Goal: Book appointment/travel/reservation

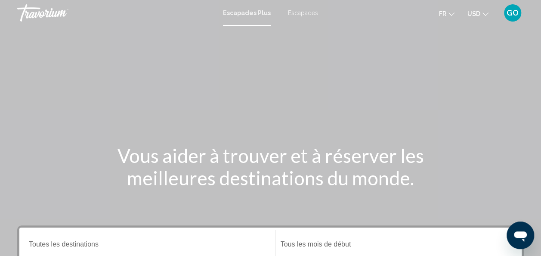
click at [479, 17] on span "USD" at bounding box center [473, 13] width 13 height 7
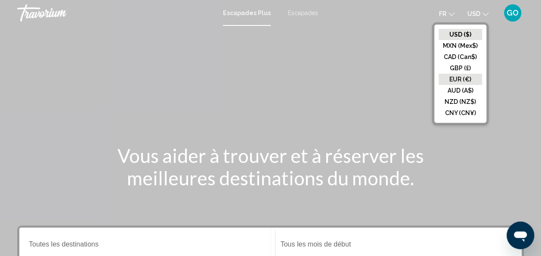
click at [461, 77] on button "EUR (€)" at bounding box center [459, 79] width 43 height 11
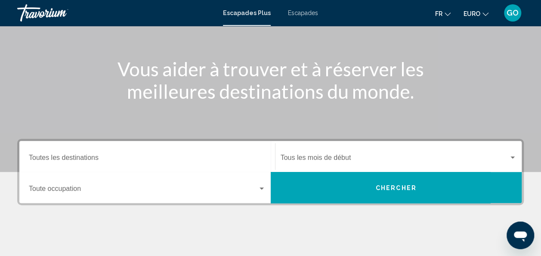
scroll to position [112, 0]
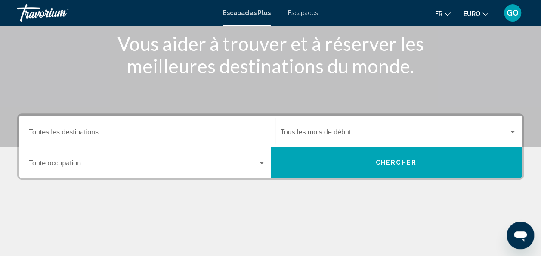
click at [100, 161] on span "Widget de recherche" at bounding box center [143, 165] width 229 height 8
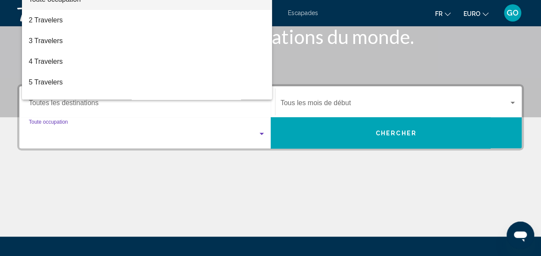
scroll to position [197, 0]
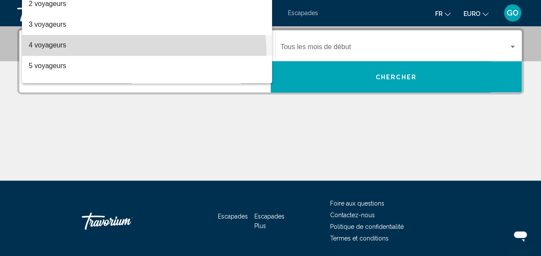
click at [114, 52] on span "4 voyageurs" at bounding box center [147, 45] width 237 height 21
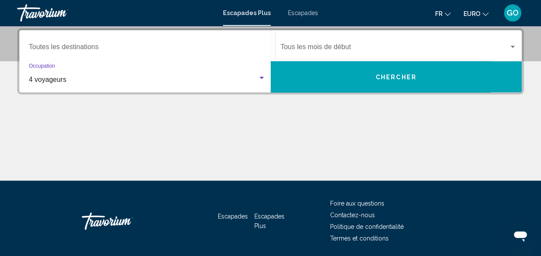
click at [376, 73] on span "Chercher" at bounding box center [396, 76] width 41 height 7
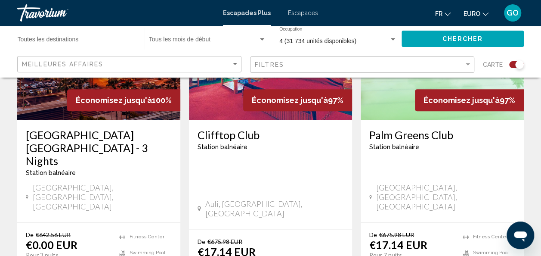
scroll to position [403, 0]
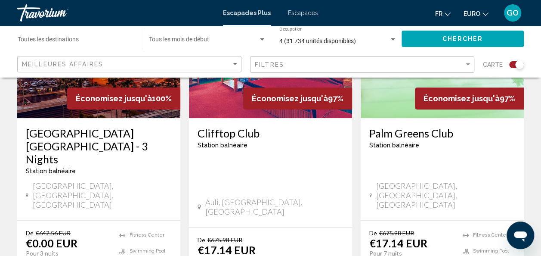
click at [85, 139] on h3 "[GEOGRAPHIC_DATA] [GEOGRAPHIC_DATA] - 3 Nights" at bounding box center [99, 145] width 146 height 39
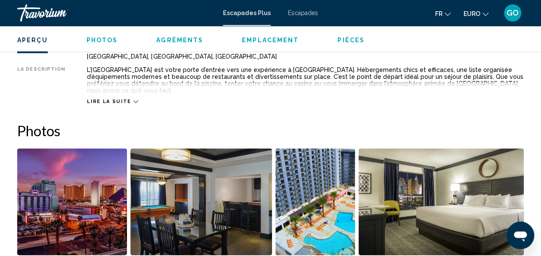
scroll to position [472, 0]
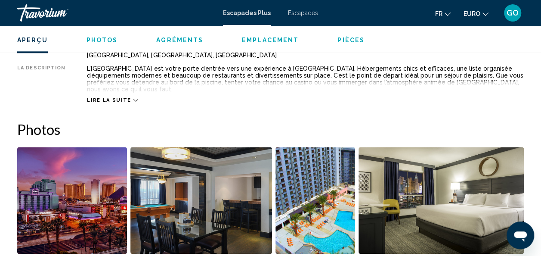
click at [98, 97] on span "Lire la suite" at bounding box center [109, 100] width 44 height 6
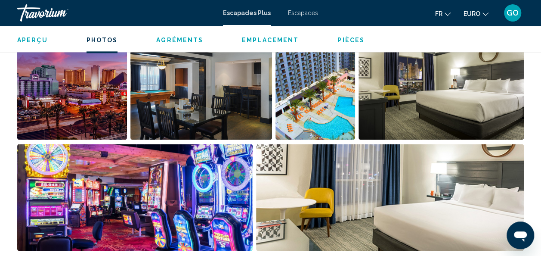
scroll to position [587, 0]
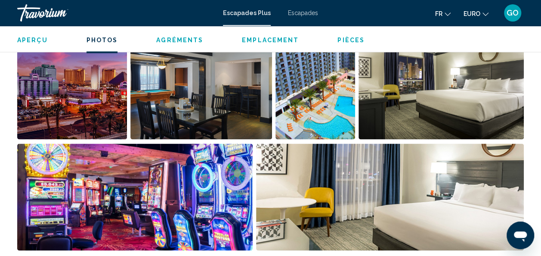
click at [76, 99] on img "Ouvrir le curseur d’image en plein écran" at bounding box center [72, 85] width 110 height 107
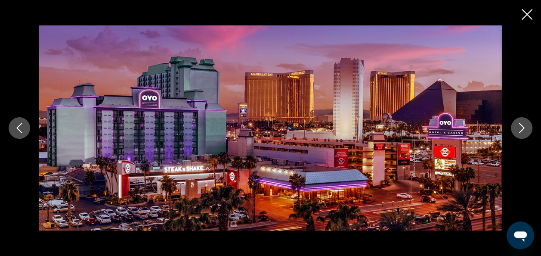
click at [524, 129] on icon "Image suivante" at bounding box center [521, 128] width 10 height 10
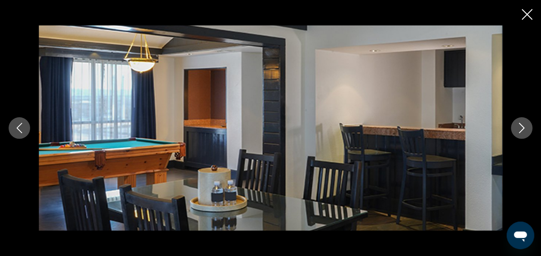
click at [524, 129] on icon "Image suivante" at bounding box center [521, 128] width 10 height 10
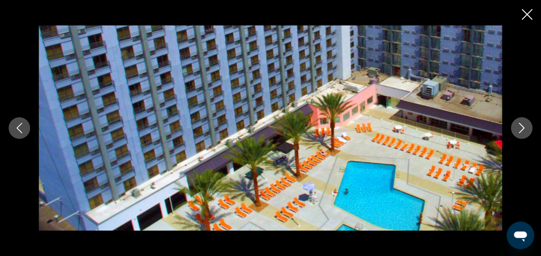
click at [524, 129] on icon "Image suivante" at bounding box center [521, 128] width 10 height 10
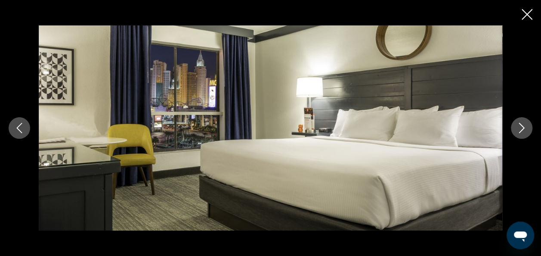
click at [524, 129] on icon "Image suivante" at bounding box center [521, 128] width 10 height 10
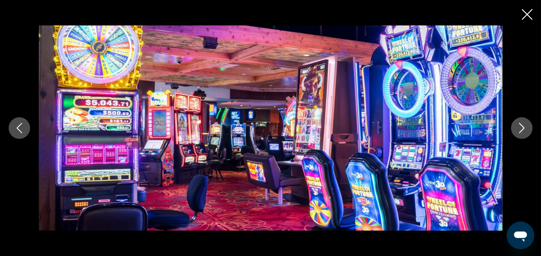
click at [524, 129] on icon "Image suivante" at bounding box center [521, 128] width 10 height 10
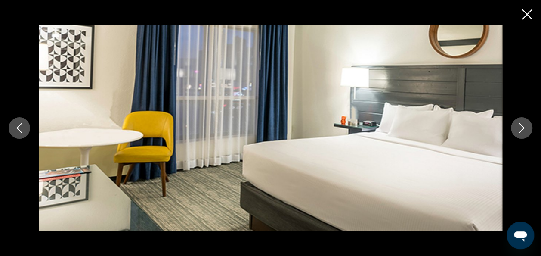
click at [524, 129] on icon "Image suivante" at bounding box center [521, 128] width 10 height 10
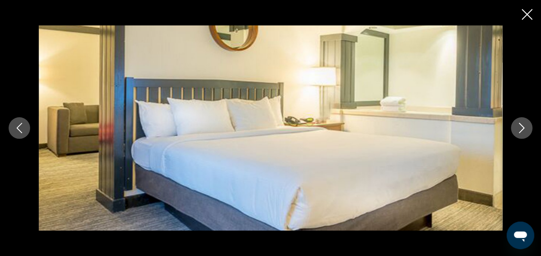
click at [524, 129] on icon "Image suivante" at bounding box center [521, 128] width 10 height 10
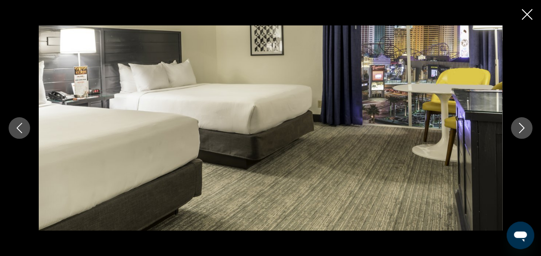
click at [524, 129] on icon "Image suivante" at bounding box center [521, 128] width 10 height 10
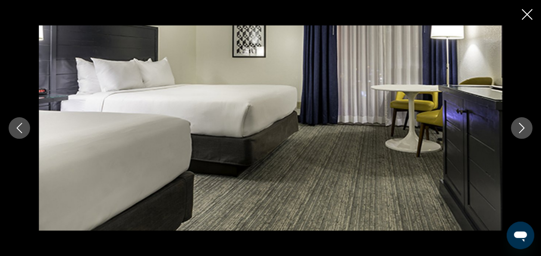
click at [524, 129] on icon "Image suivante" at bounding box center [521, 128] width 10 height 10
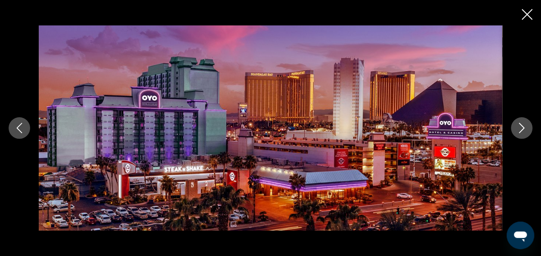
click at [530, 13] on icon "Fermer le diaporama" at bounding box center [526, 14] width 11 height 11
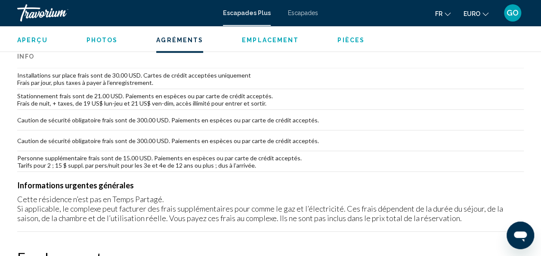
scroll to position [905, 0]
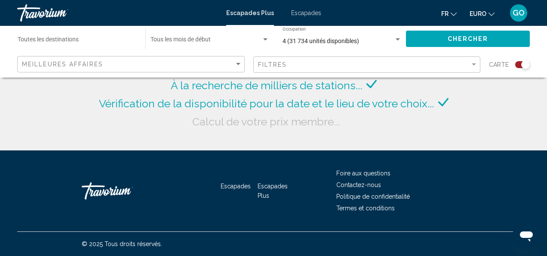
click at [188, 38] on span "Widget de recherche" at bounding box center [206, 41] width 111 height 7
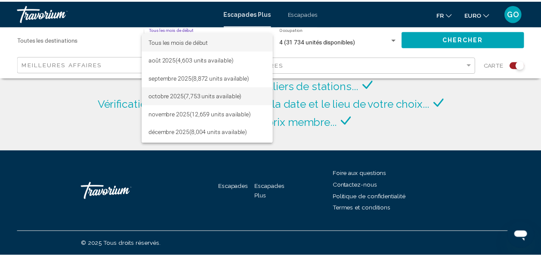
scroll to position [30, 0]
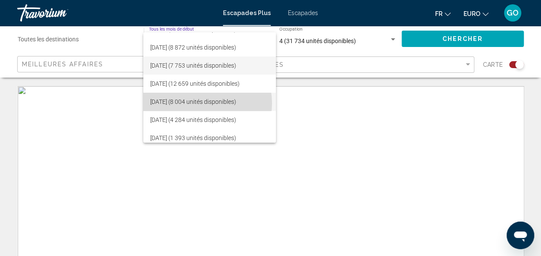
click at [203, 103] on font "[DATE] (8 004 unités disponibles)" at bounding box center [193, 101] width 86 height 7
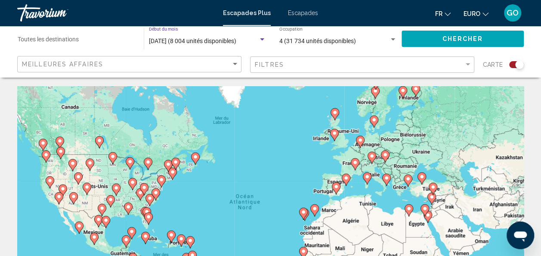
click at [486, 38] on button "Chercher" at bounding box center [462, 39] width 122 height 16
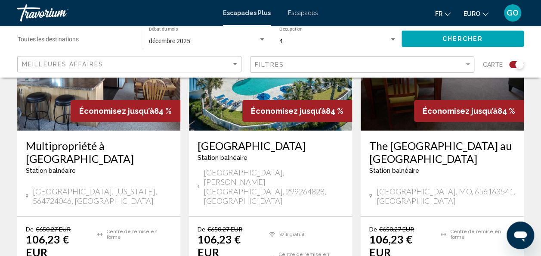
scroll to position [1428, 0]
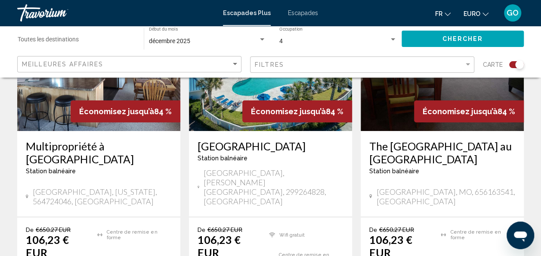
click at [263, 139] on h3 "[GEOGRAPHIC_DATA]" at bounding box center [270, 145] width 146 height 13
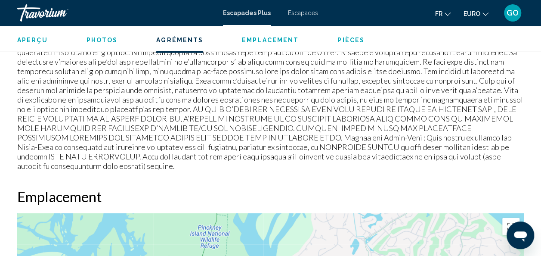
scroll to position [1109, 0]
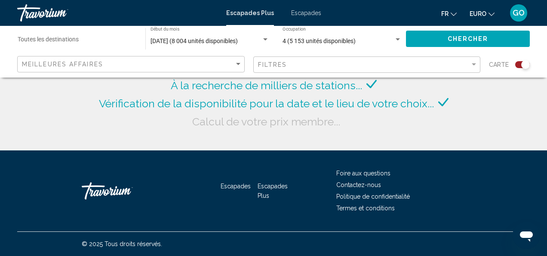
click at [200, 45] on div "[DATE] (8 004 unités disponibles) Début du mois All Start Months" at bounding box center [210, 39] width 119 height 24
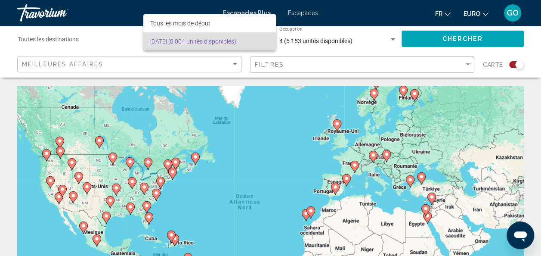
click at [205, 108] on div at bounding box center [270, 128] width 541 height 256
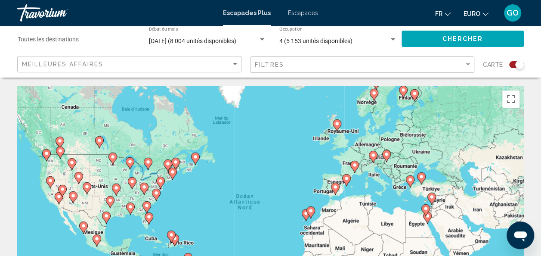
click at [264, 37] on div "Widget de recherche" at bounding box center [262, 39] width 8 height 7
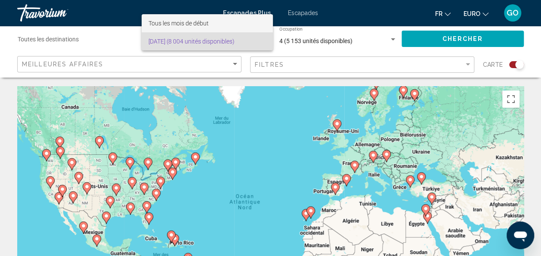
click at [217, 17] on span "Tous les mois de début" at bounding box center [206, 23] width 117 height 18
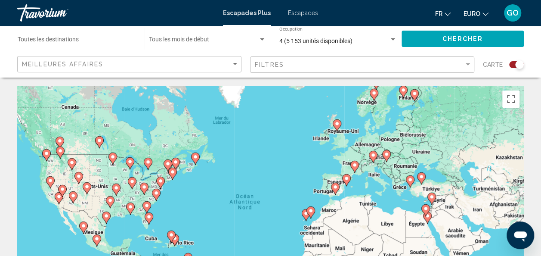
click at [216, 35] on div "Début du mois Tous les mois de début" at bounding box center [207, 39] width 117 height 24
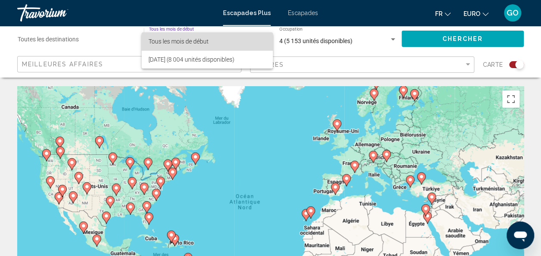
click at [216, 42] on span "Tous les mois de début" at bounding box center [206, 41] width 117 height 18
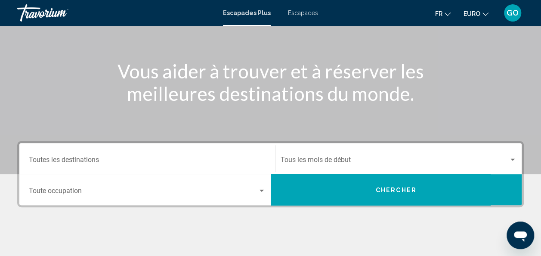
scroll to position [88, 0]
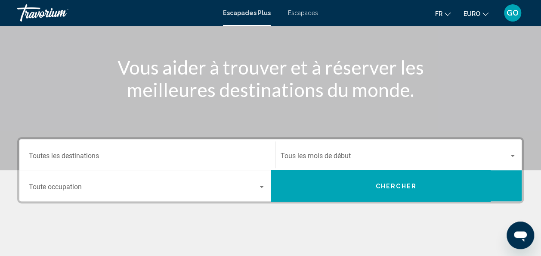
click at [318, 156] on span "Widget de recherche" at bounding box center [394, 158] width 228 height 8
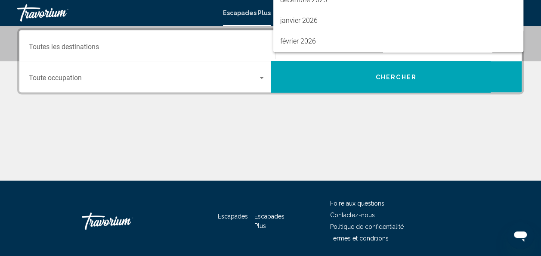
scroll to position [55, 0]
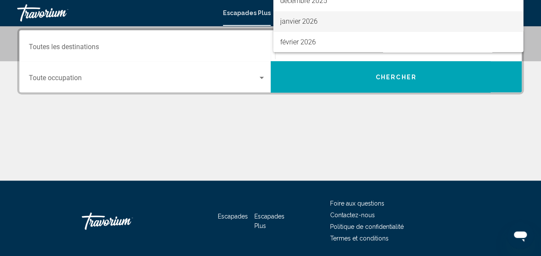
click at [328, 25] on span "janvier 2026" at bounding box center [398, 21] width 236 height 21
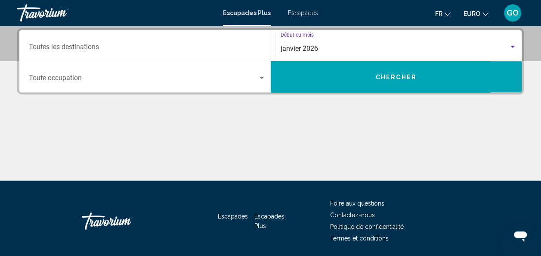
click at [167, 79] on span "Widget de recherche" at bounding box center [143, 80] width 229 height 8
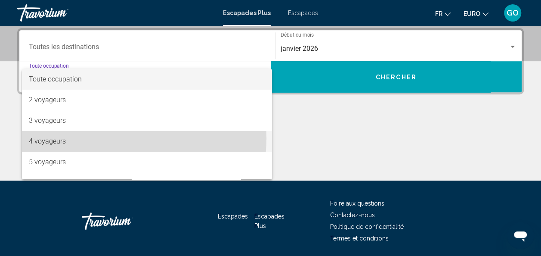
click at [132, 138] on span "4 voyageurs" at bounding box center [147, 141] width 237 height 21
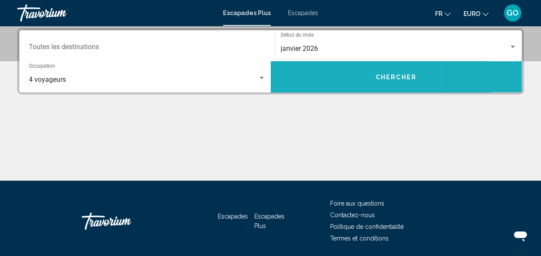
click at [318, 68] on button "Chercher" at bounding box center [396, 76] width 251 height 31
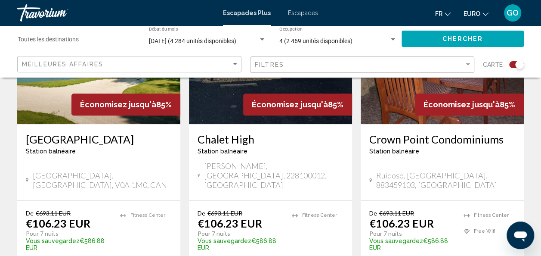
scroll to position [397, 0]
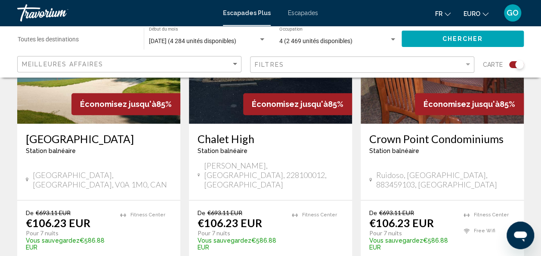
click at [324, 115] on img "Contenu principal" at bounding box center [270, 55] width 163 height 138
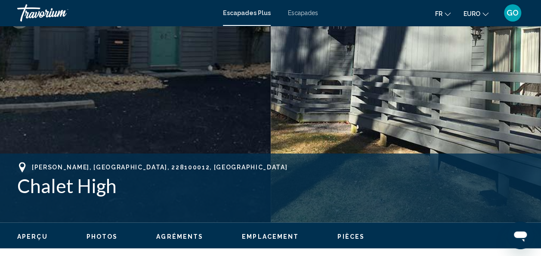
scroll to position [212, 0]
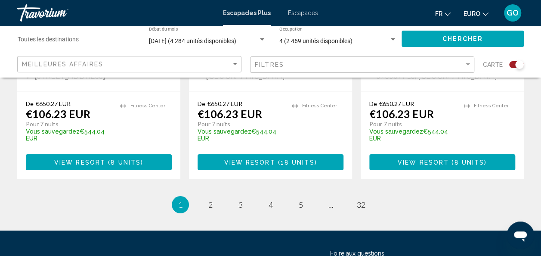
scroll to position [1470, 0]
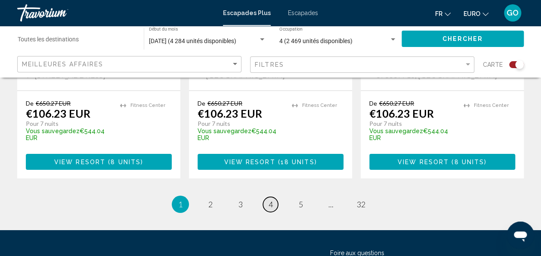
click at [269, 199] on span "4" at bounding box center [270, 203] width 4 height 9
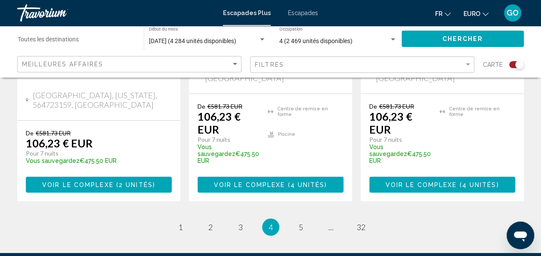
scroll to position [1564, 0]
click at [364, 222] on span "32" at bounding box center [361, 226] width 9 height 9
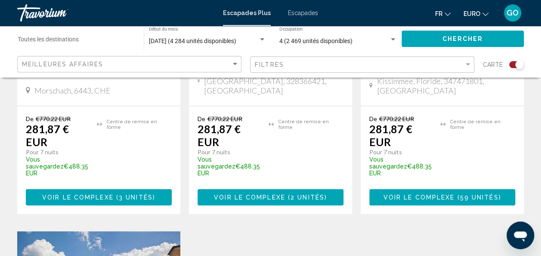
scroll to position [837, 0]
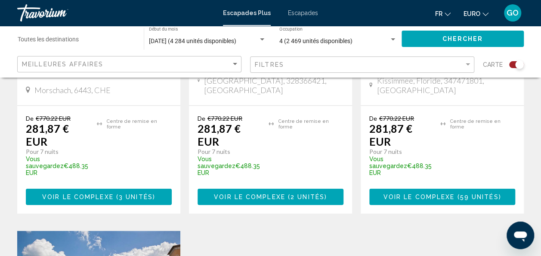
click at [108, 44] on input "Destination Toutes les destinations" at bounding box center [76, 41] width 117 height 7
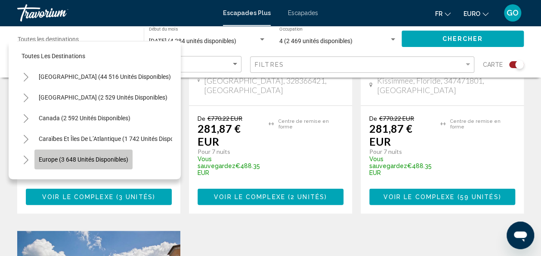
click at [59, 157] on span "Europe (3 648 unités disponibles)" at bounding box center [83, 159] width 89 height 7
type input "**********"
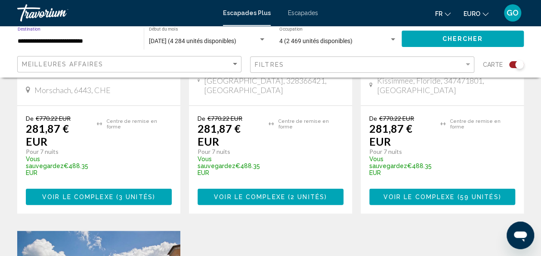
click at [433, 45] on button "Chercher" at bounding box center [462, 39] width 122 height 16
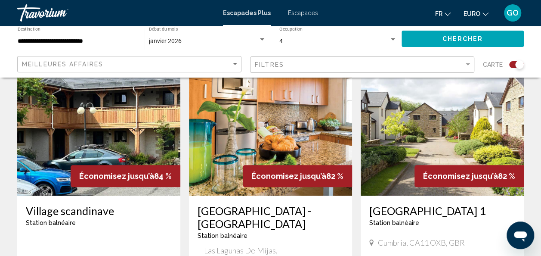
scroll to position [325, 0]
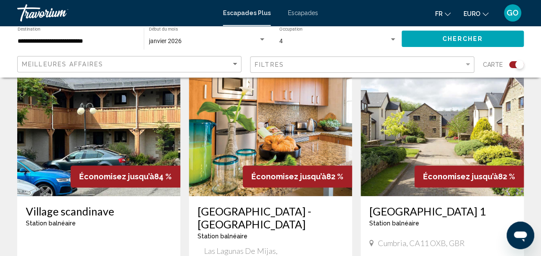
click at [265, 145] on img "Contenu principal" at bounding box center [270, 127] width 163 height 138
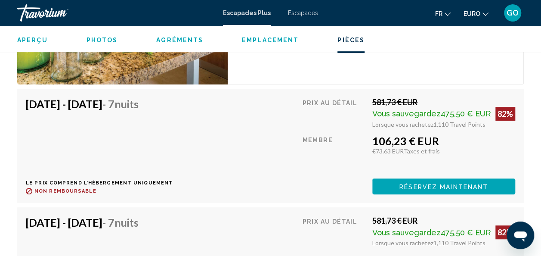
scroll to position [1807, 0]
